Goal: Information Seeking & Learning: Check status

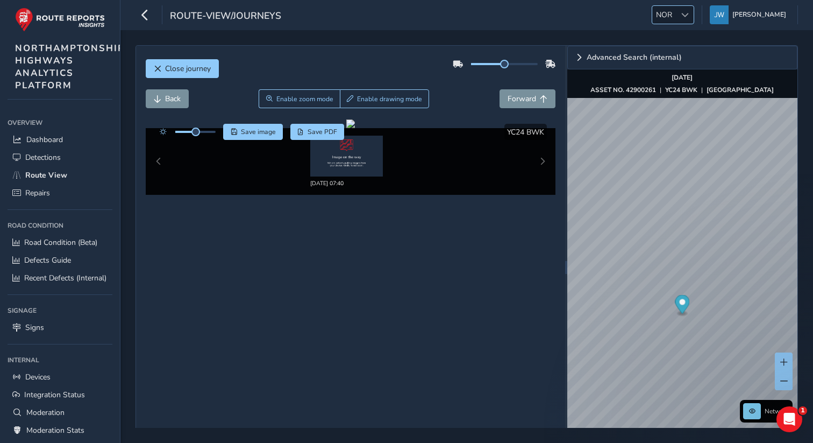
click at [418, 6] on div at bounding box center [685, 15] width 18 height 18
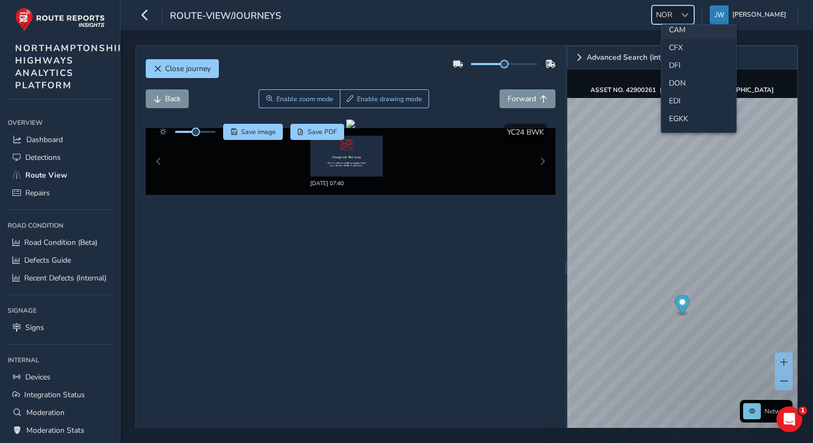
scroll to position [63, 0]
click at [418, 45] on li "CAM" at bounding box center [698, 46] width 75 height 18
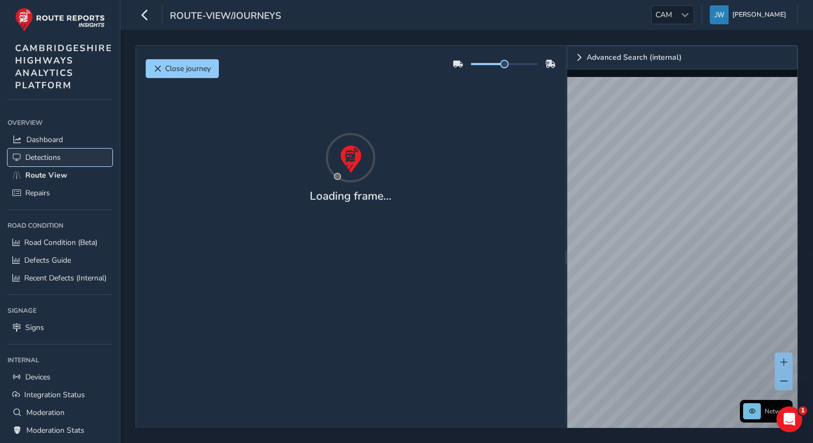
click at [38, 158] on span "Detections" at bounding box center [42, 157] width 35 height 10
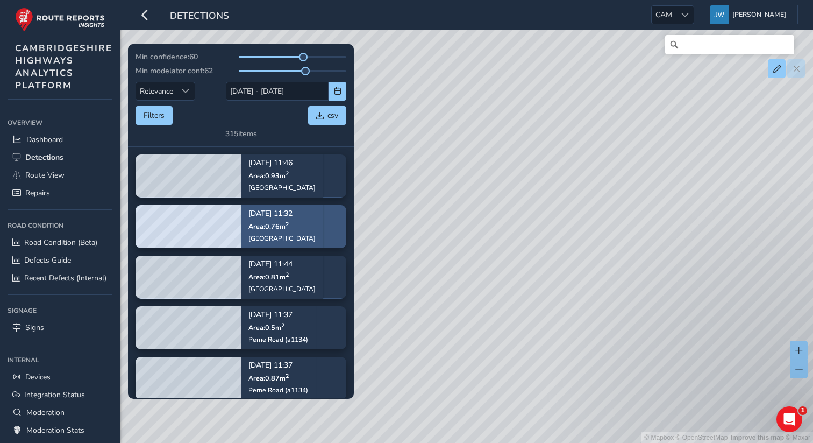
click at [304, 230] on div "Sep 02, 11:32 Area: 0.76 m 2 Brampton Road" at bounding box center [282, 226] width 82 height 62
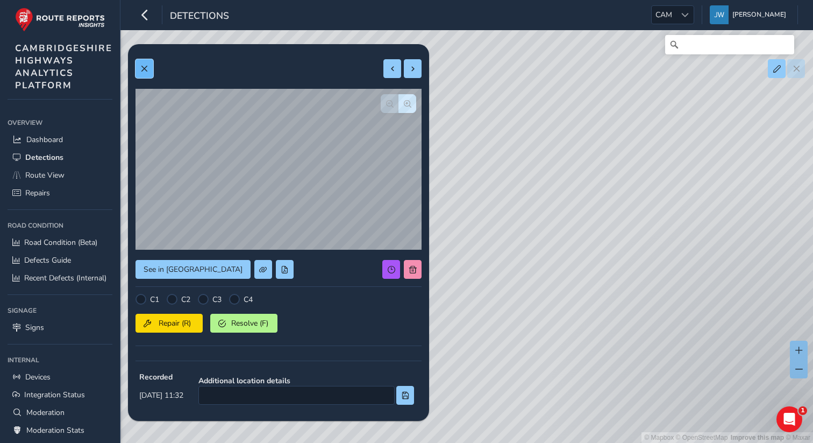
click at [141, 71] on span at bounding box center [144, 69] width 8 height 8
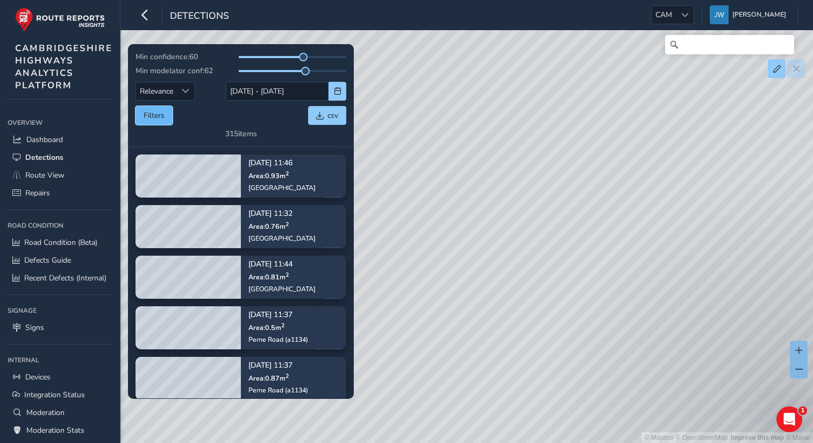
click at [154, 122] on button "Filters" at bounding box center [154, 115] width 37 height 19
